Goal: Task Accomplishment & Management: Use online tool/utility

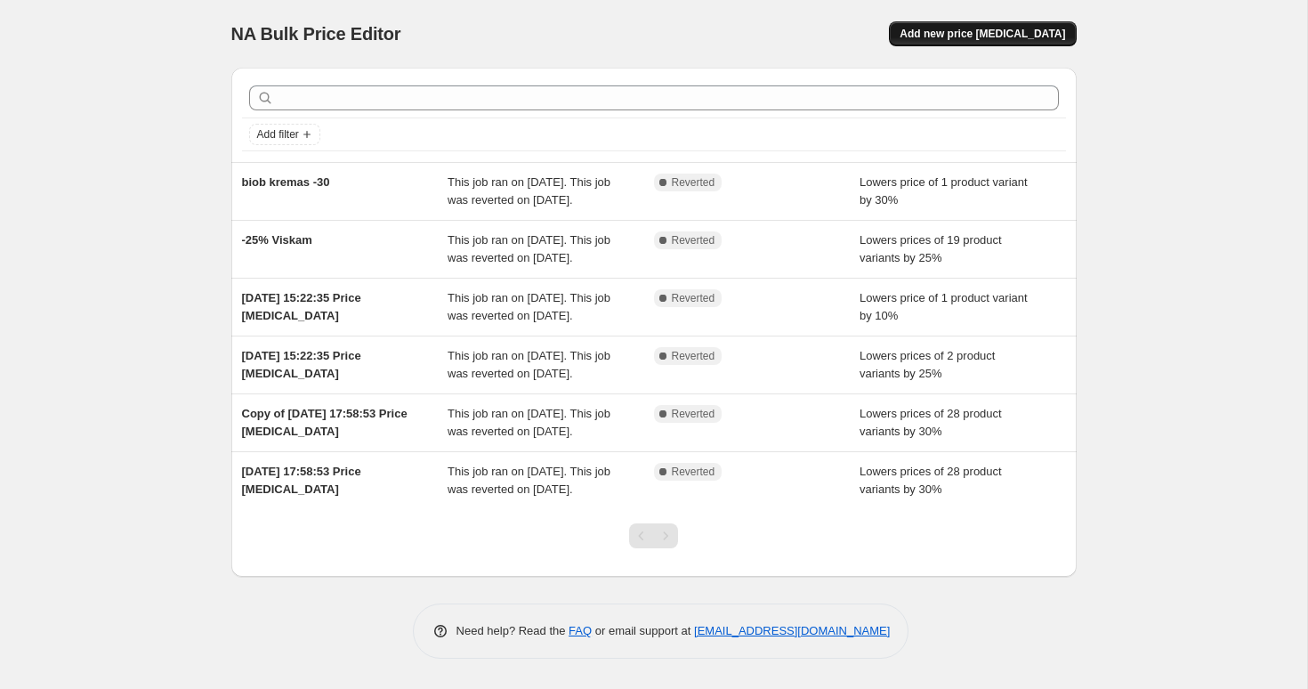
click at [975, 30] on span "Add new price [MEDICAL_DATA]" at bounding box center [983, 34] width 166 height 14
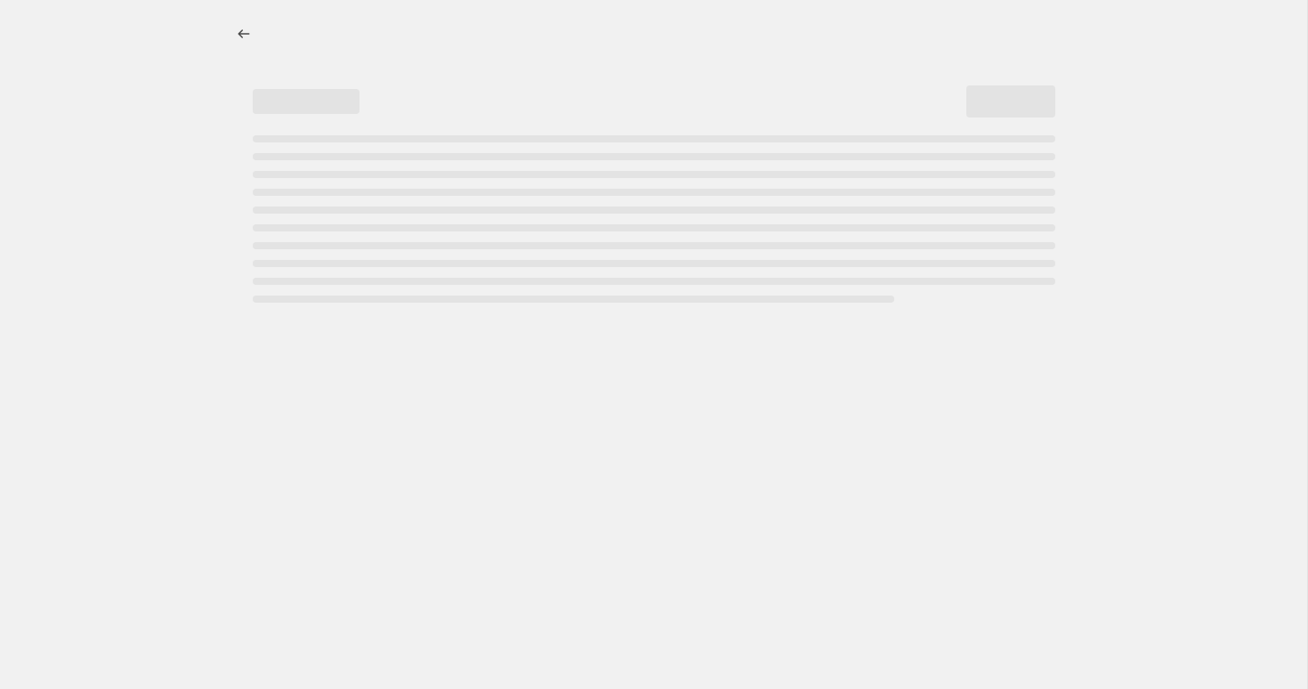
select select "percentage"
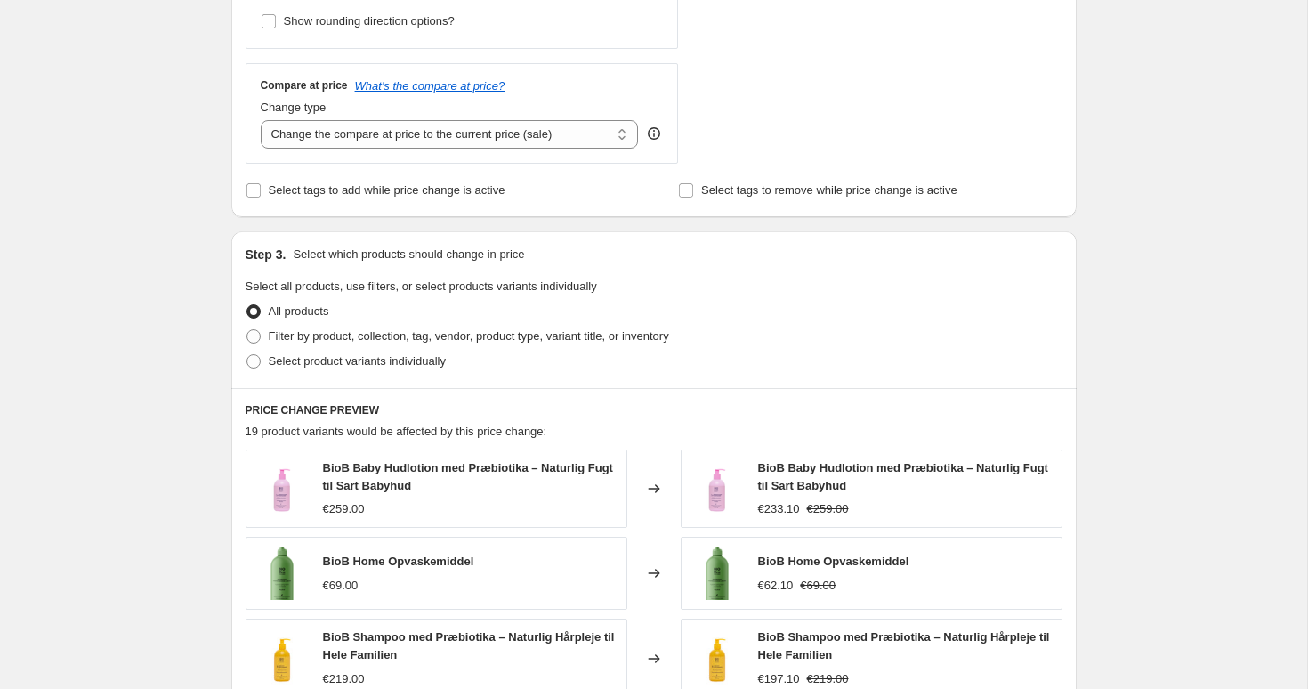
scroll to position [601, 0]
click at [344, 332] on span "Filter by product, collection, tag, vendor, product type, variant title, or inv…" at bounding box center [469, 334] width 400 height 13
click at [247, 329] on input "Filter by product, collection, tag, vendor, product type, variant title, or inv…" at bounding box center [247, 328] width 1 height 1
radio input "true"
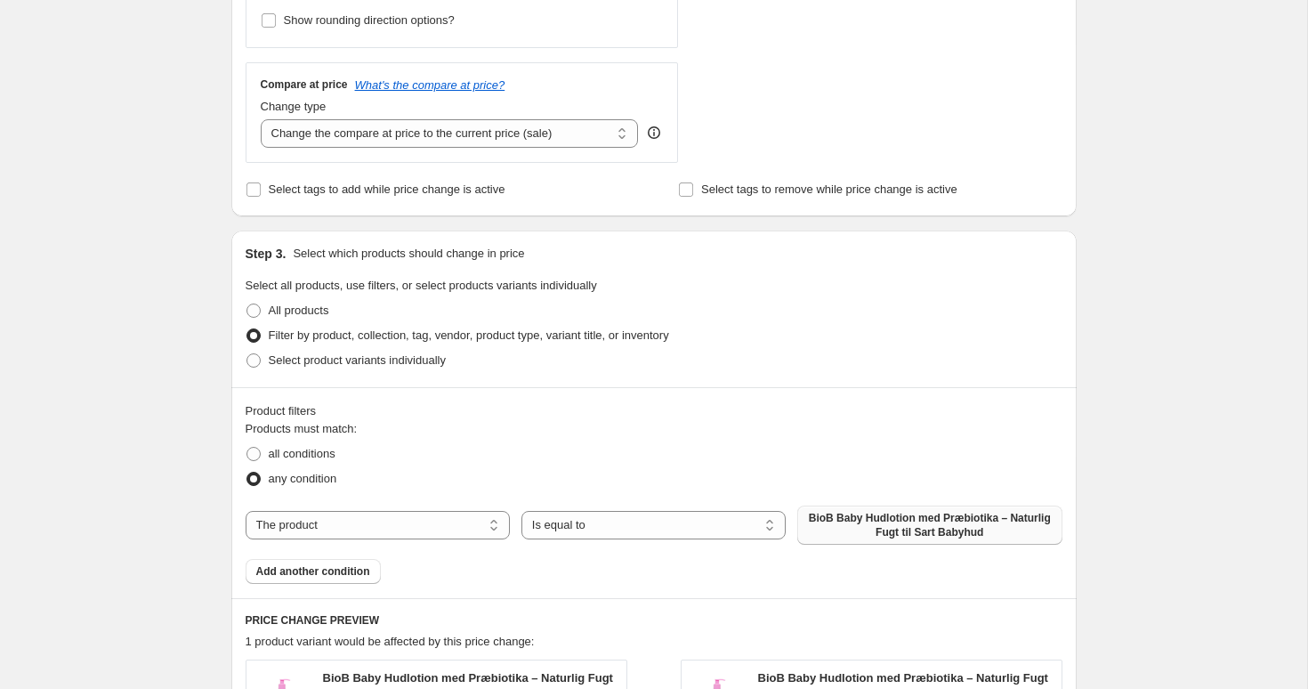
click at [983, 515] on span "BioB Baby Hudlotion med Præbiotika – Naturlig Fugt til Sart Babyhud" at bounding box center [929, 525] width 243 height 28
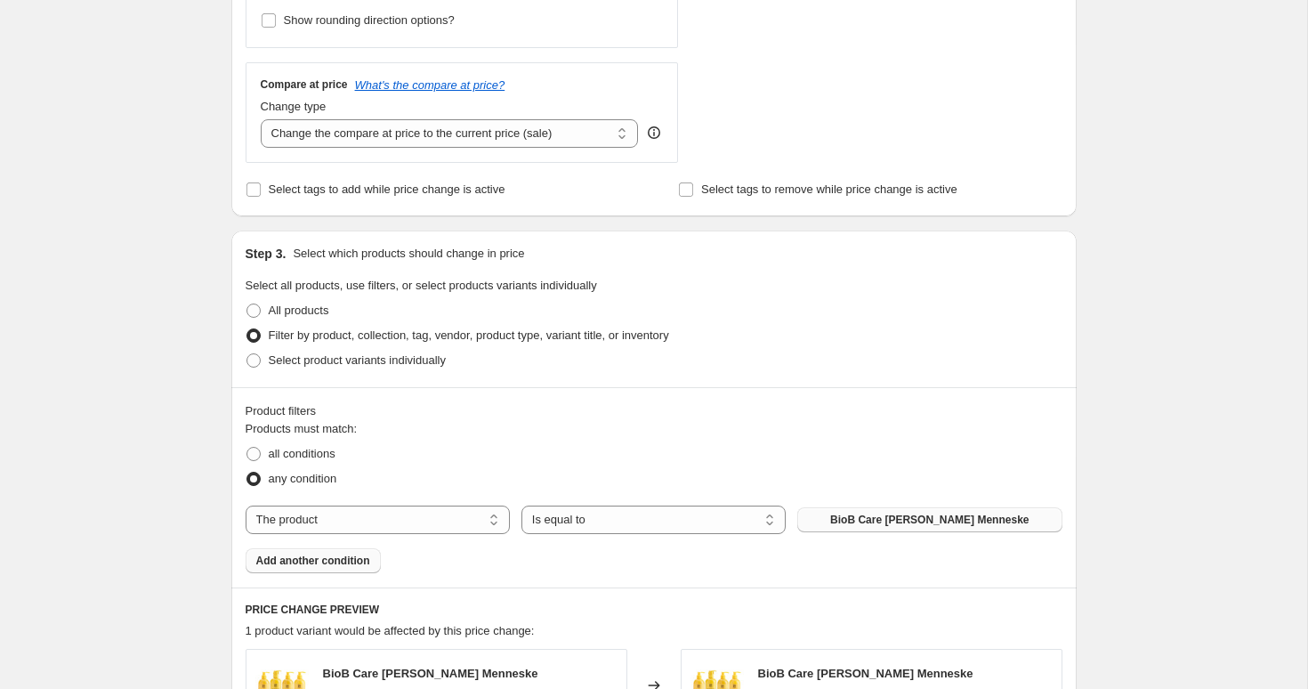
click at [348, 563] on span "Add another condition" at bounding box center [313, 561] width 114 height 14
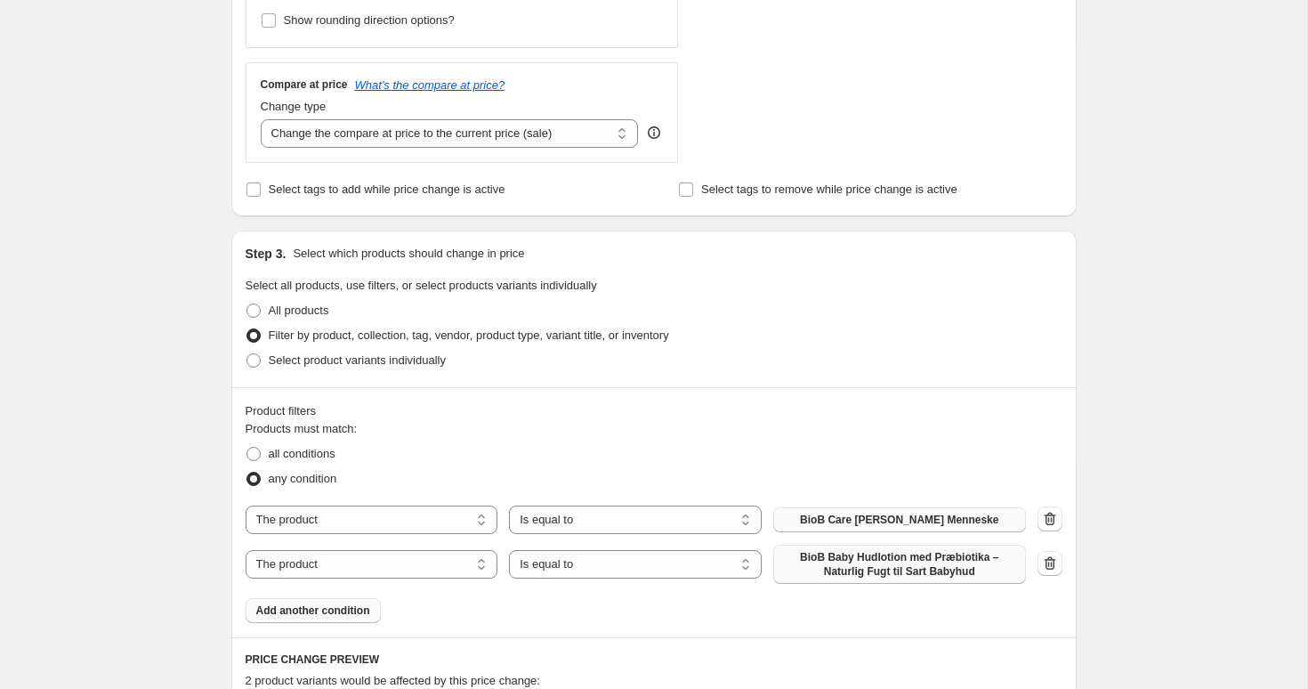
click at [872, 562] on span "BioB Baby Hudlotion med Præbiotika – Naturlig Fugt til Sart Babyhud" at bounding box center [899, 564] width 231 height 28
click at [339, 607] on span "Add another condition" at bounding box center [313, 610] width 114 height 14
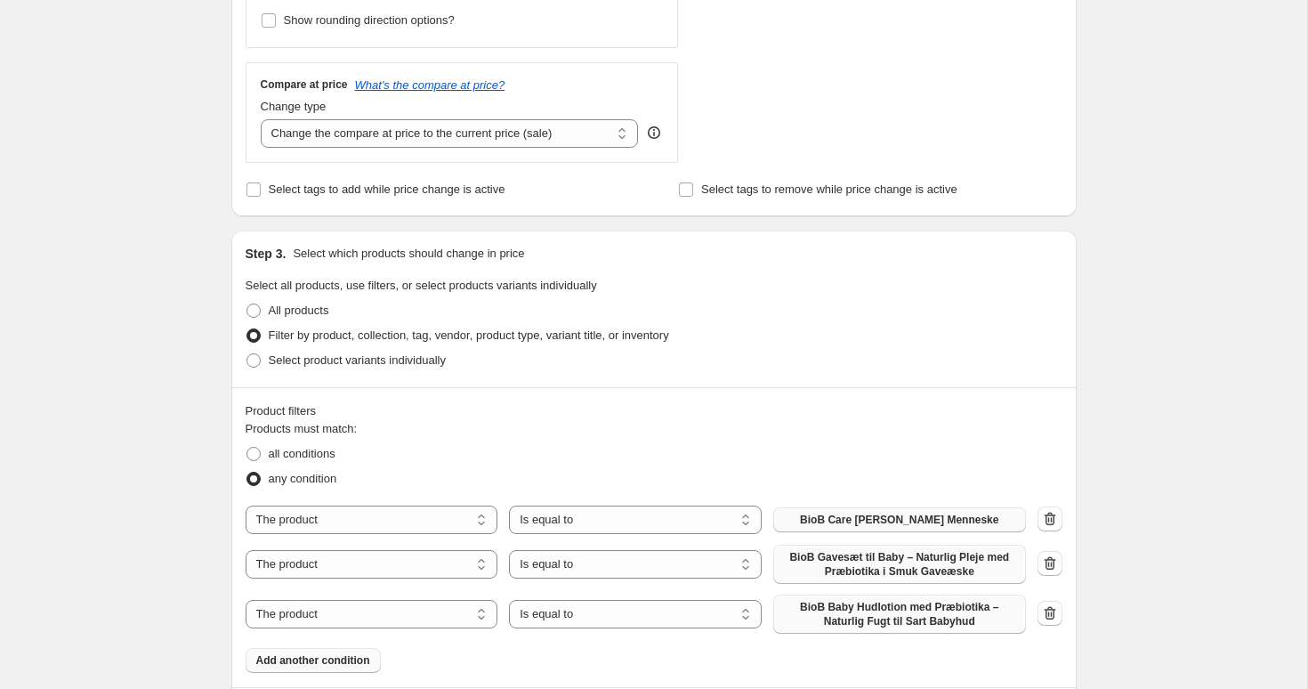
click at [867, 605] on span "BioB Baby Hudlotion med Præbiotika – Naturlig Fugt til Sart Babyhud" at bounding box center [899, 614] width 231 height 28
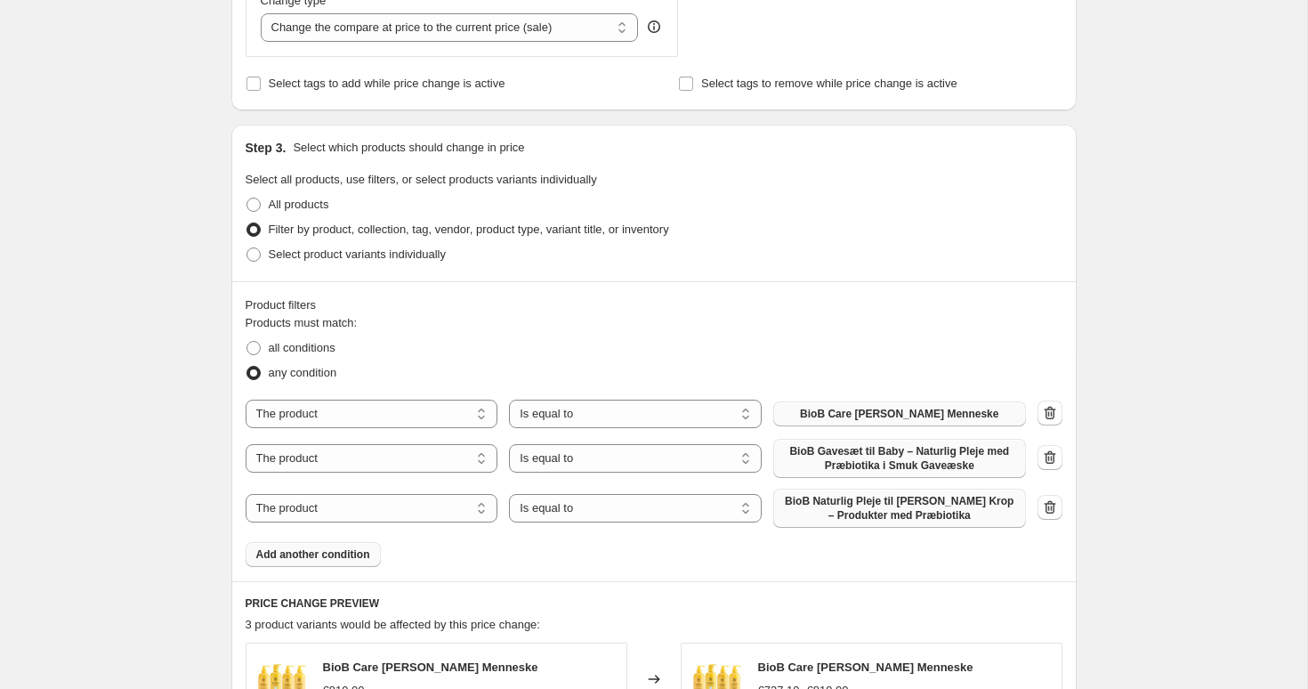
scroll to position [716, 0]
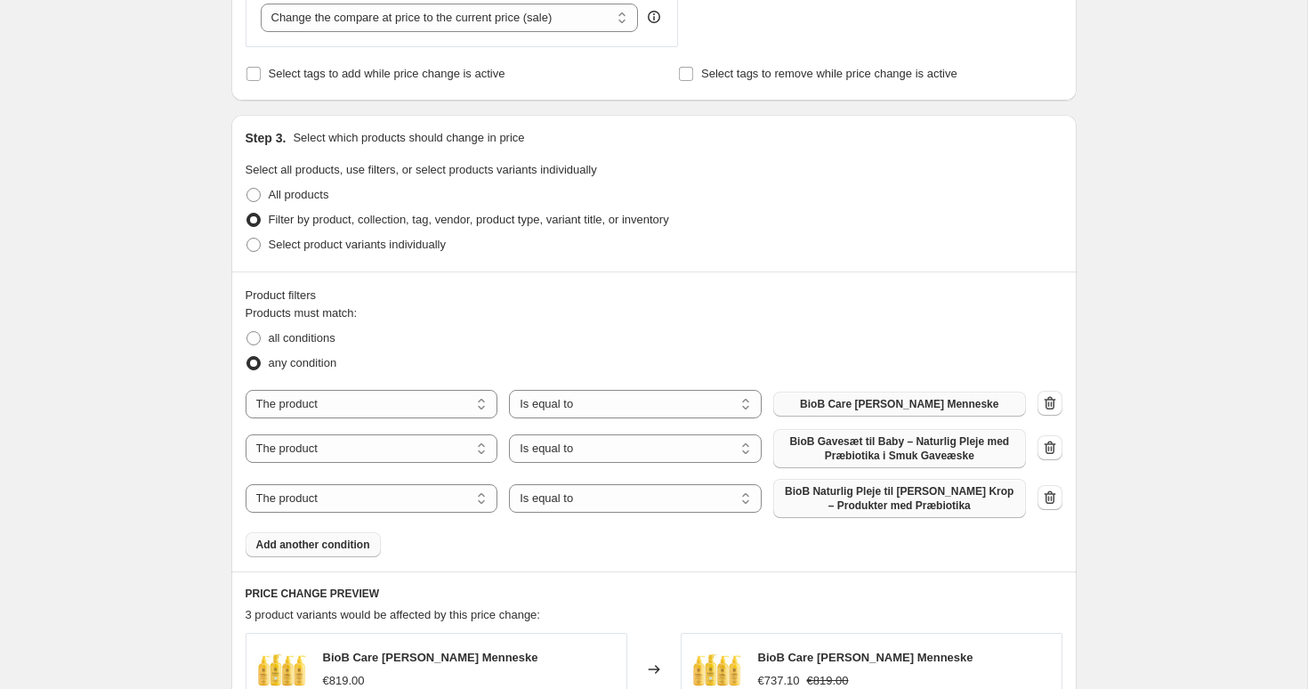
click at [357, 548] on span "Add another condition" at bounding box center [313, 545] width 114 height 14
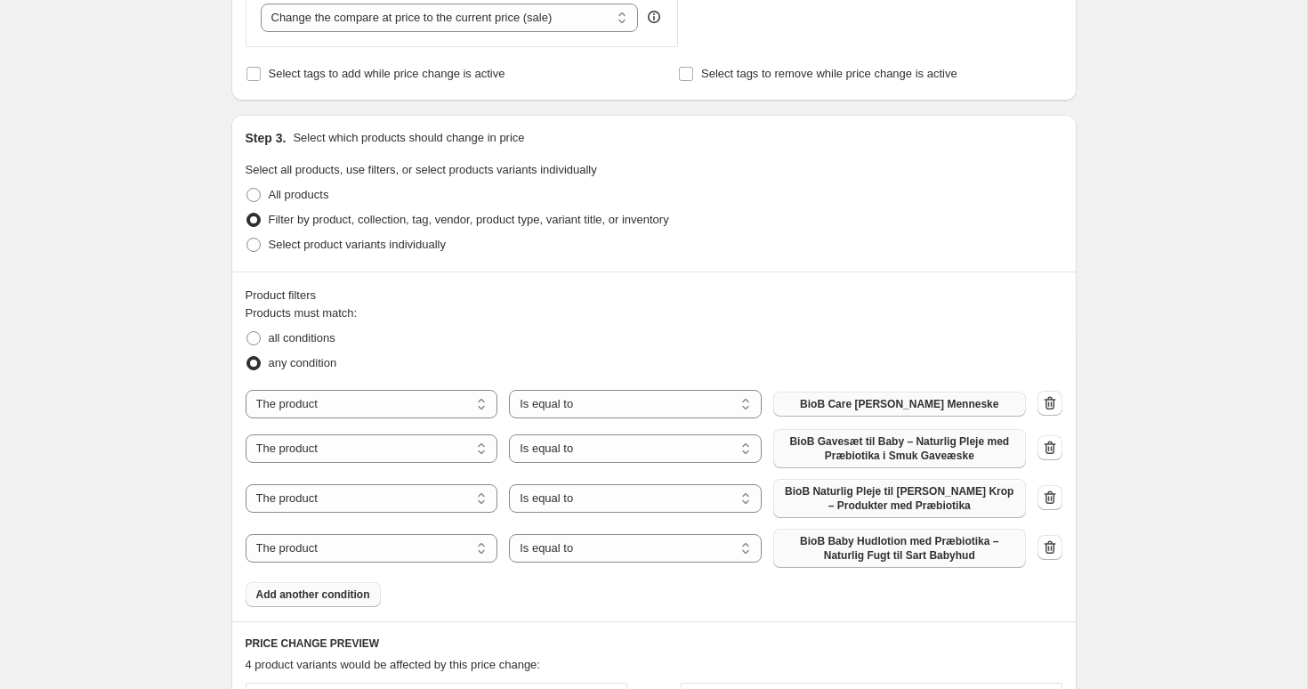
click at [865, 548] on span "BioB Baby Hudlotion med Præbiotika – Naturlig Fugt til Sart Babyhud" at bounding box center [899, 548] width 231 height 28
click at [351, 593] on span "Add another condition" at bounding box center [313, 594] width 114 height 14
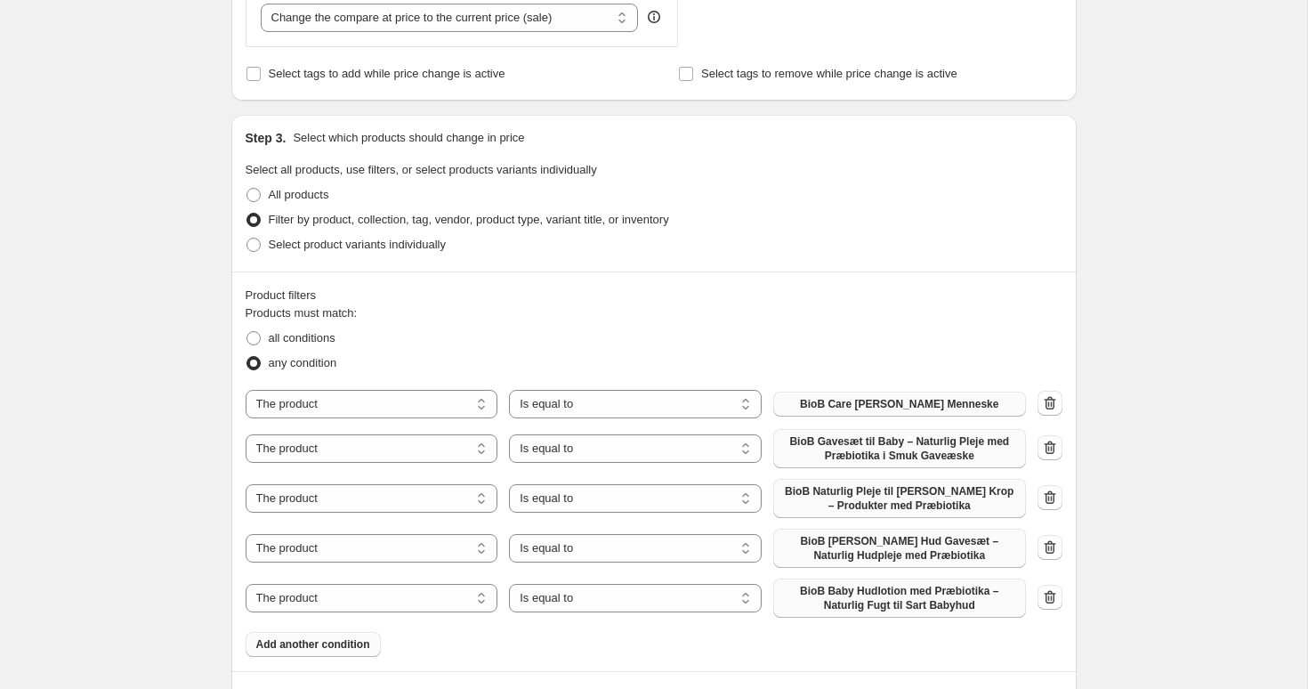
click at [903, 594] on span "BioB Baby Hudlotion med Præbiotika – Naturlig Fugt til Sart Babyhud" at bounding box center [899, 598] width 231 height 28
click at [347, 640] on span "Add another condition" at bounding box center [313, 644] width 114 height 14
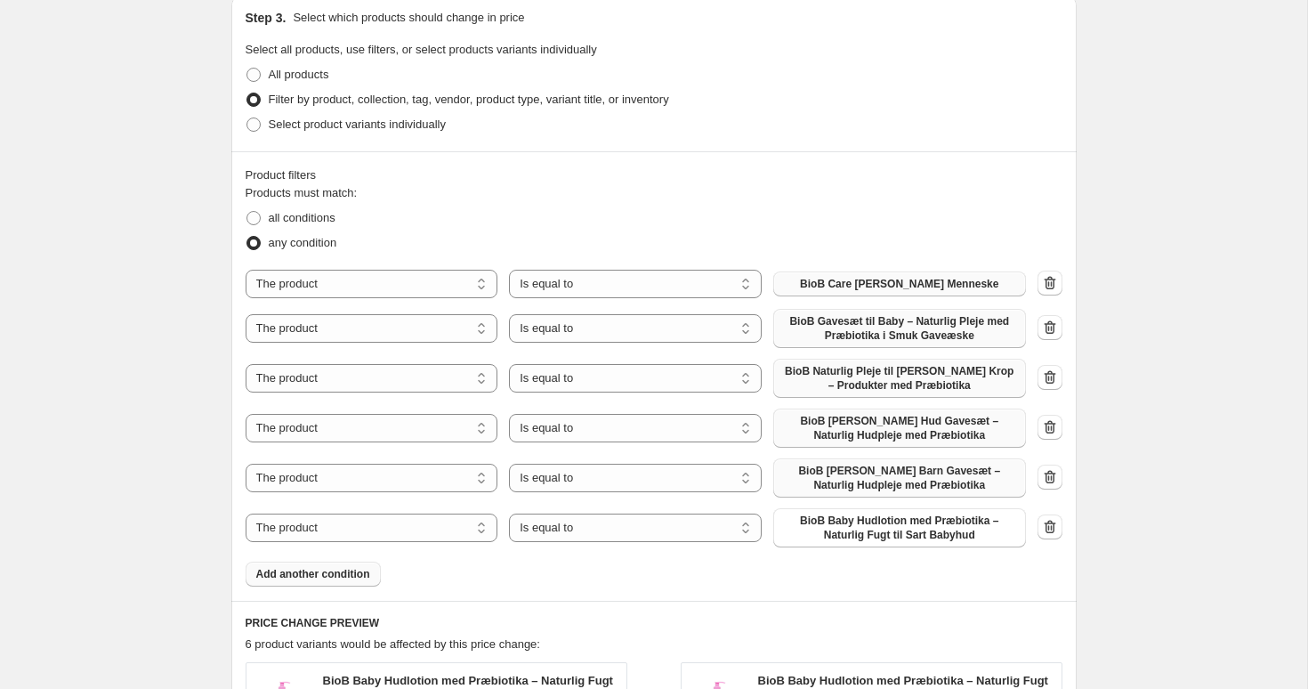
scroll to position [905, 0]
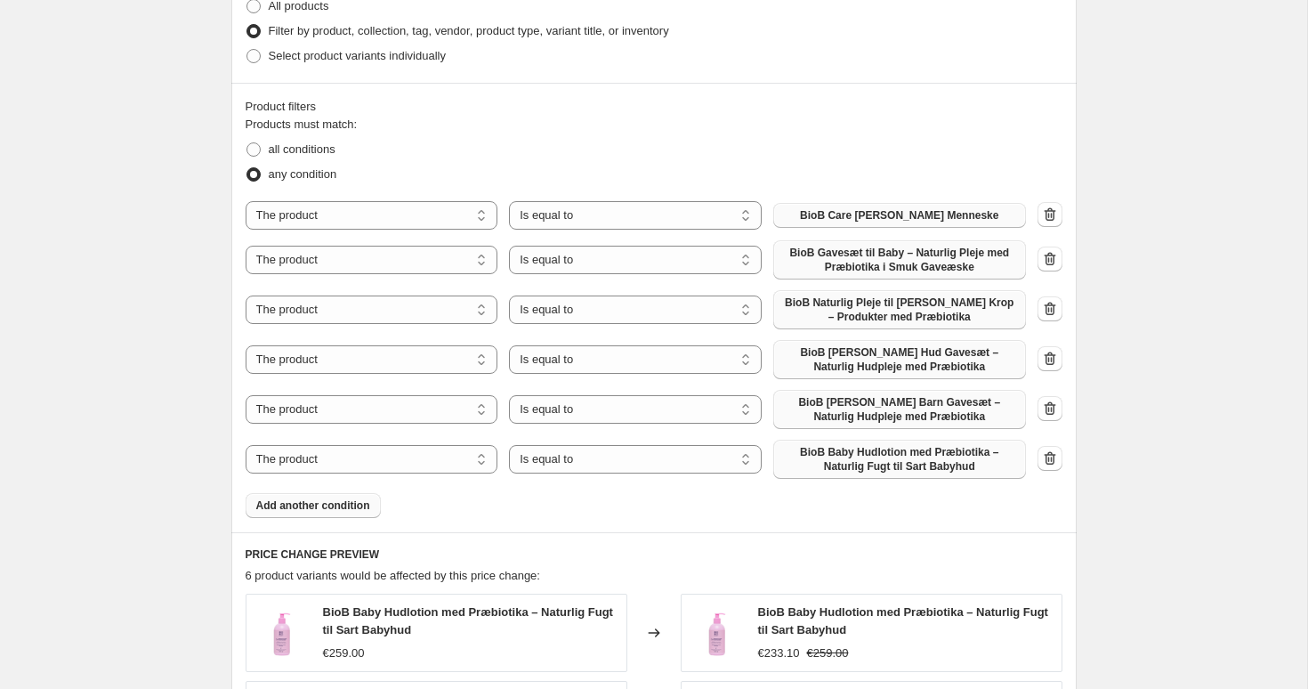
click at [893, 454] on span "BioB Baby Hudlotion med Præbiotika – Naturlig Fugt til Sart Babyhud" at bounding box center [899, 459] width 231 height 28
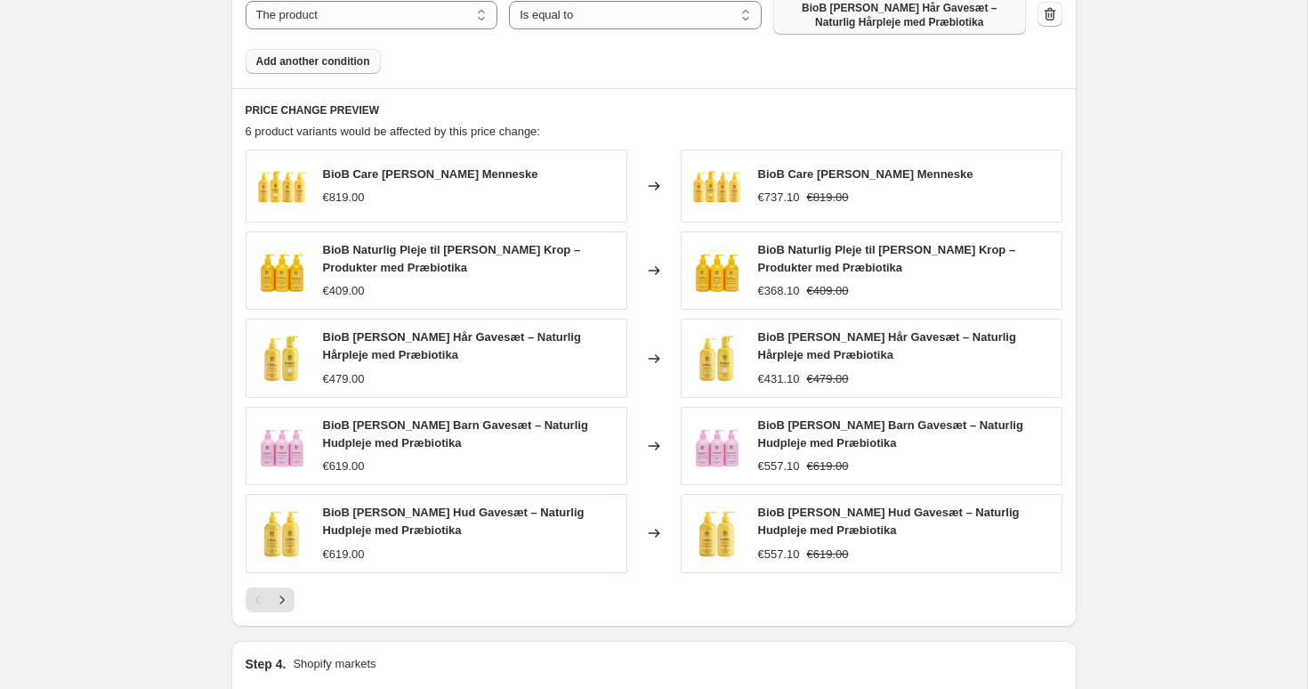
scroll to position [1546, 0]
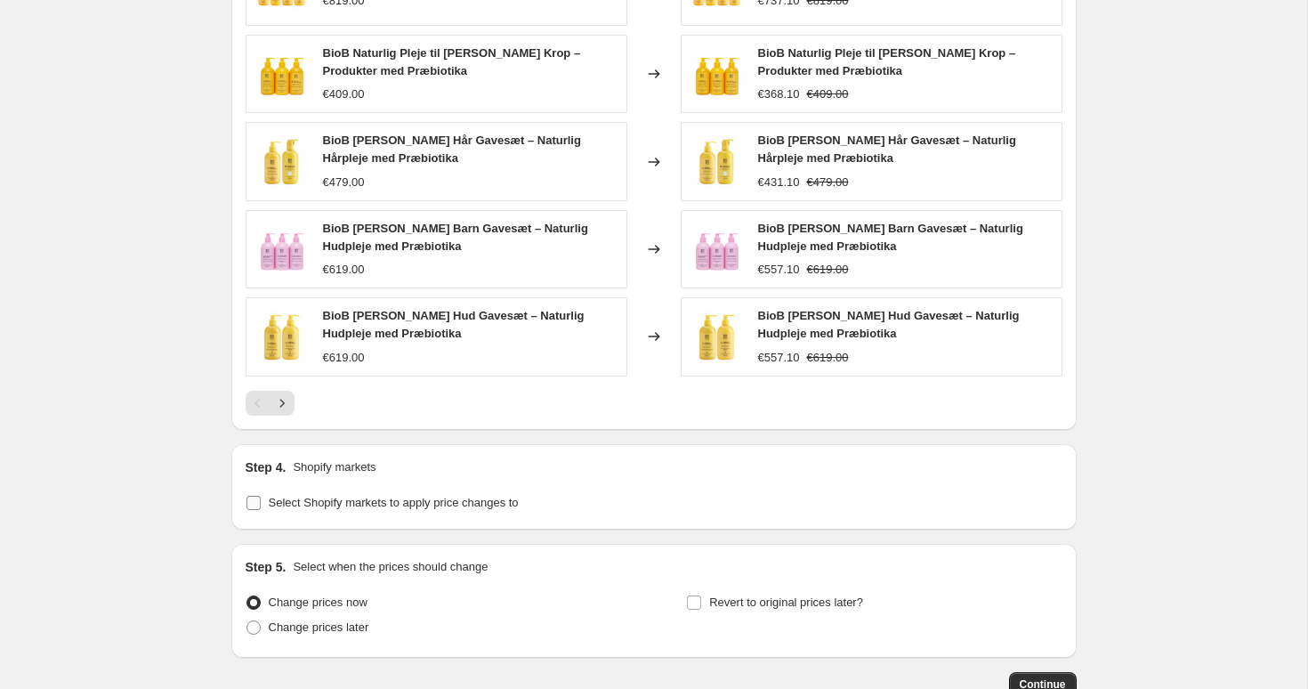
click at [369, 505] on span "Select Shopify markets to apply price changes to" at bounding box center [394, 502] width 250 height 13
click at [261, 505] on input "Select Shopify markets to apply price changes to" at bounding box center [254, 503] width 14 height 14
checkbox input "true"
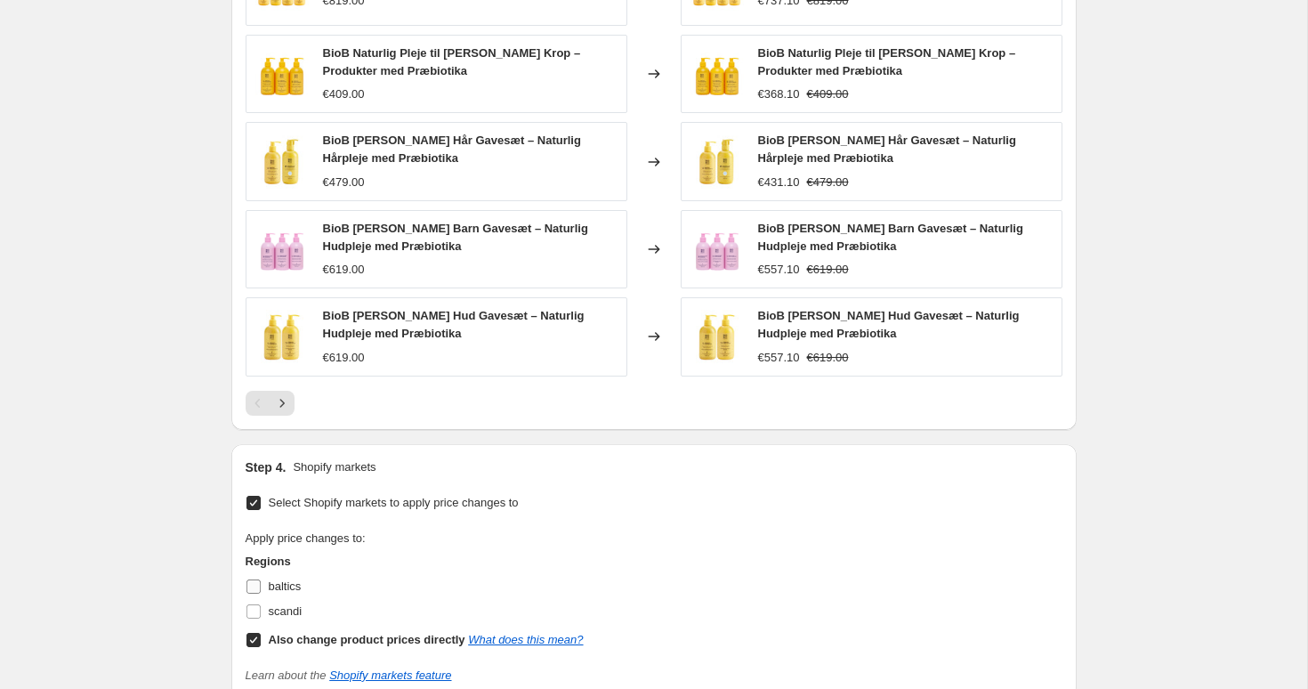
click at [277, 586] on span "baltics" at bounding box center [285, 585] width 33 height 13
click at [261, 586] on input "baltics" at bounding box center [254, 586] width 14 height 14
checkbox input "true"
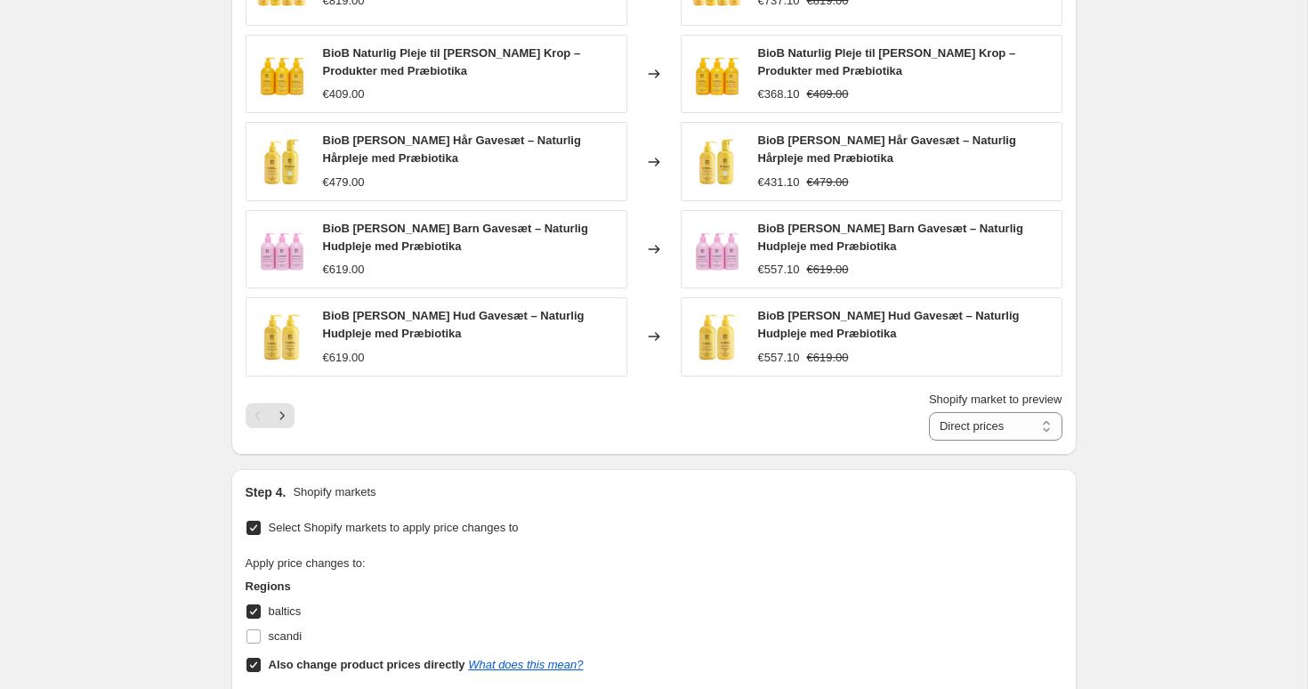
click at [259, 661] on input "Also change product prices directly What does this mean?" at bounding box center [254, 665] width 14 height 14
checkbox input "false"
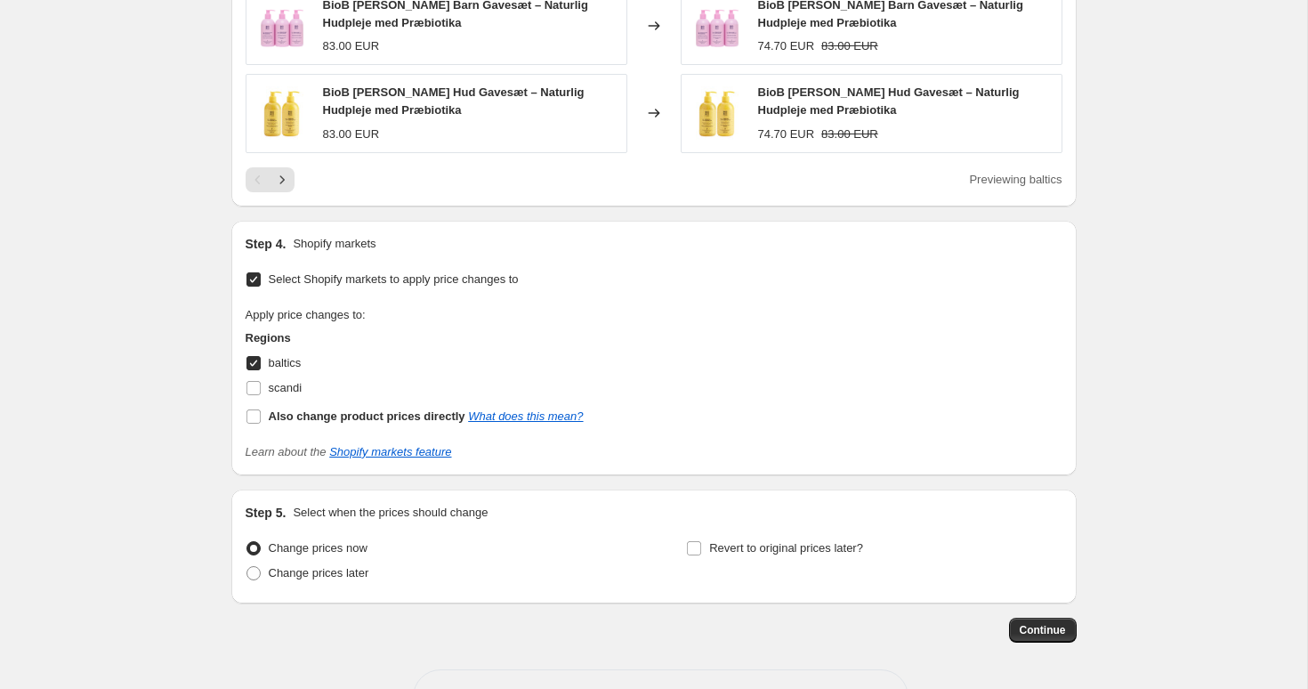
scroll to position [1831, 0]
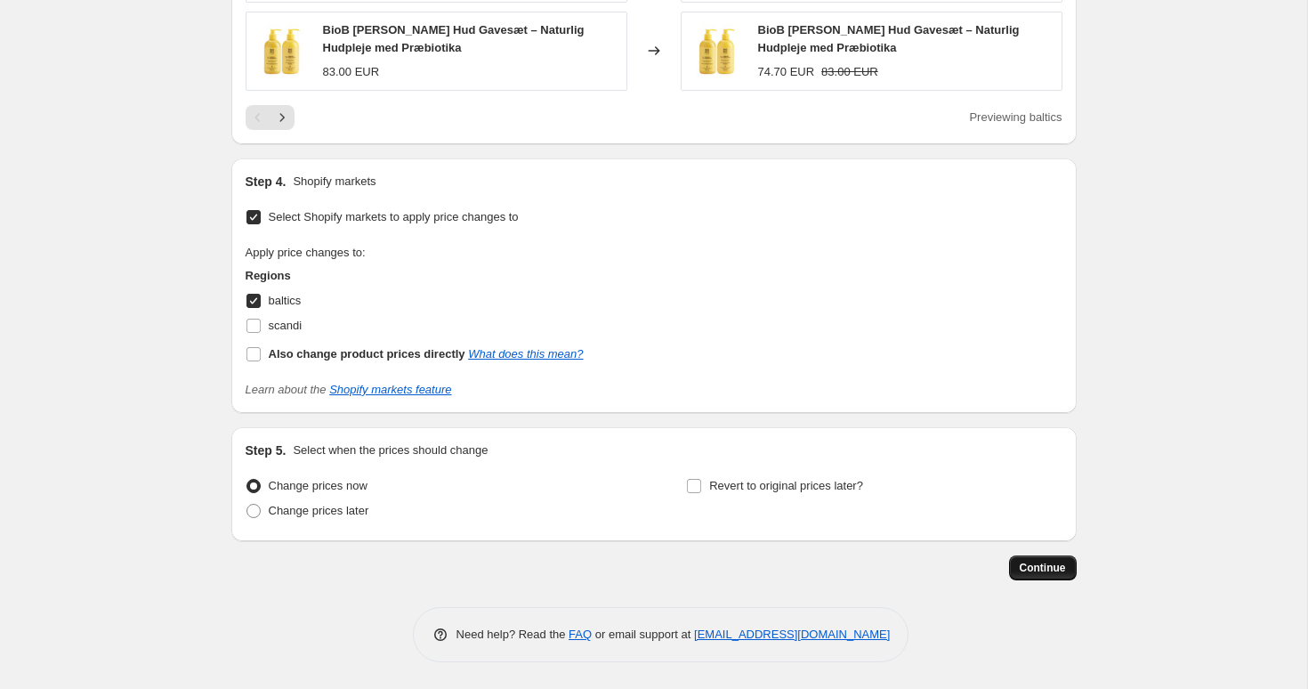
click at [1026, 560] on button "Continue" at bounding box center [1043, 567] width 68 height 25
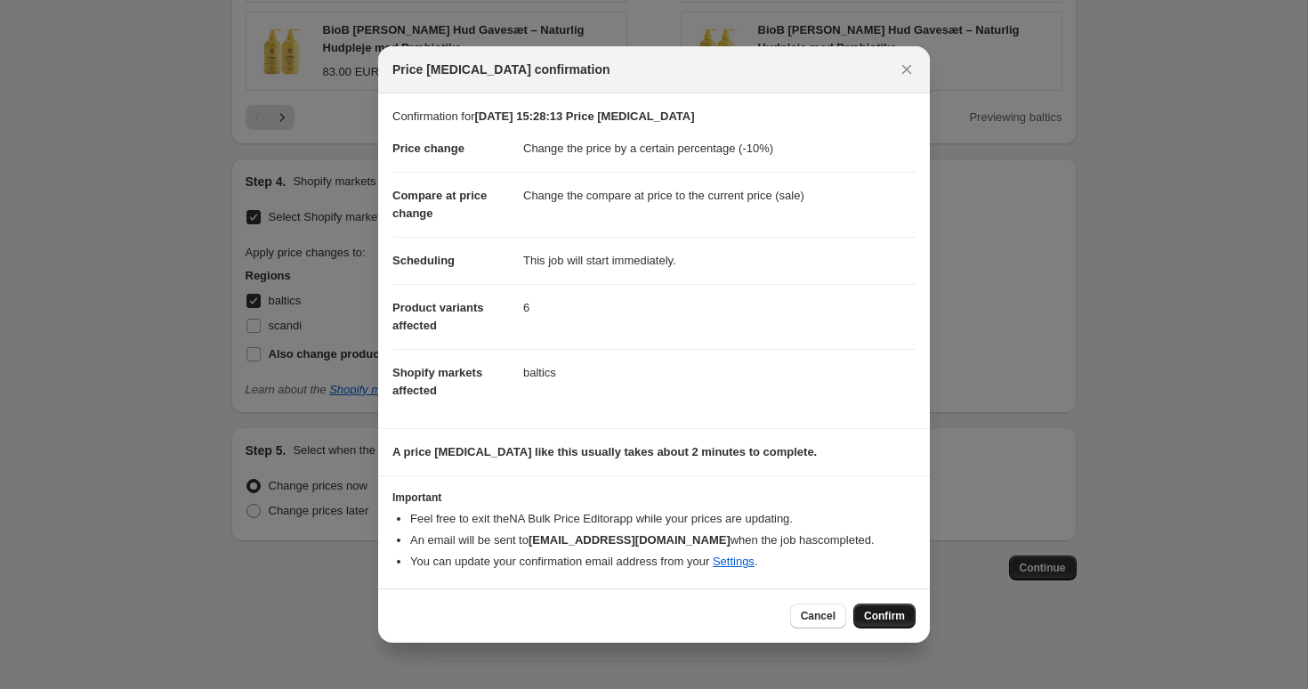
click at [883, 614] on span "Confirm" at bounding box center [884, 616] width 41 height 14
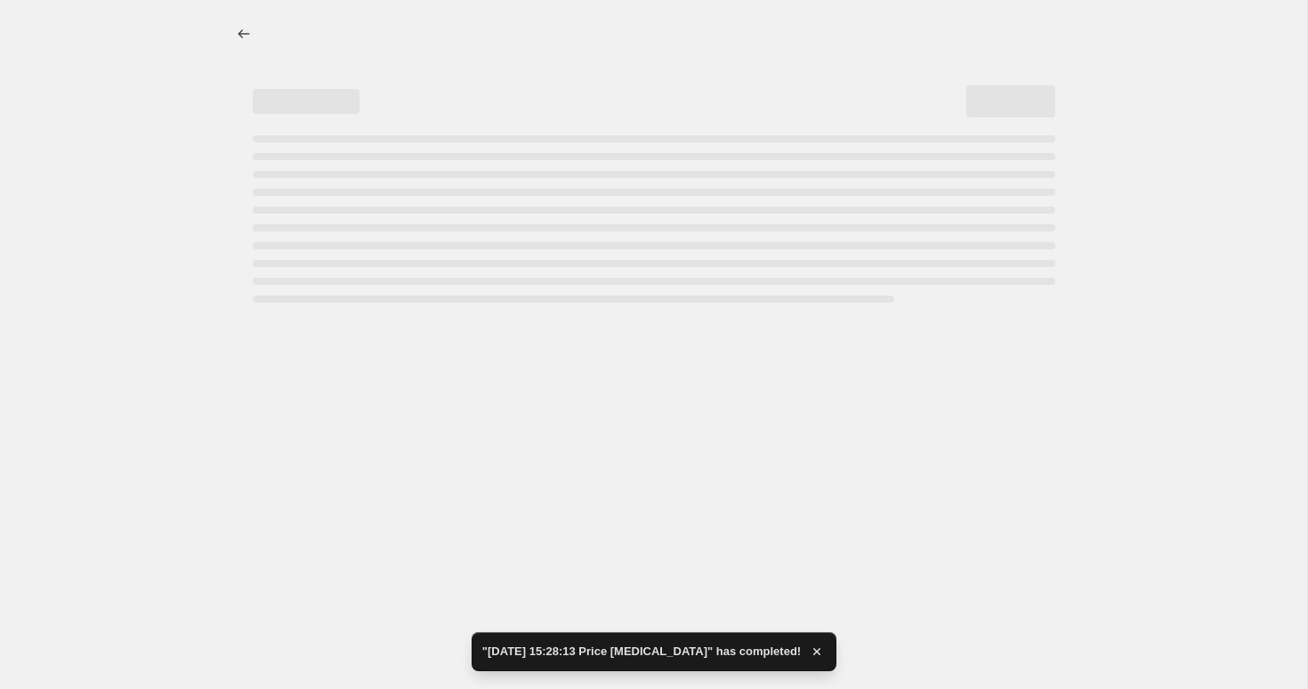
select select "percentage"
